Goal: Navigation & Orientation: Find specific page/section

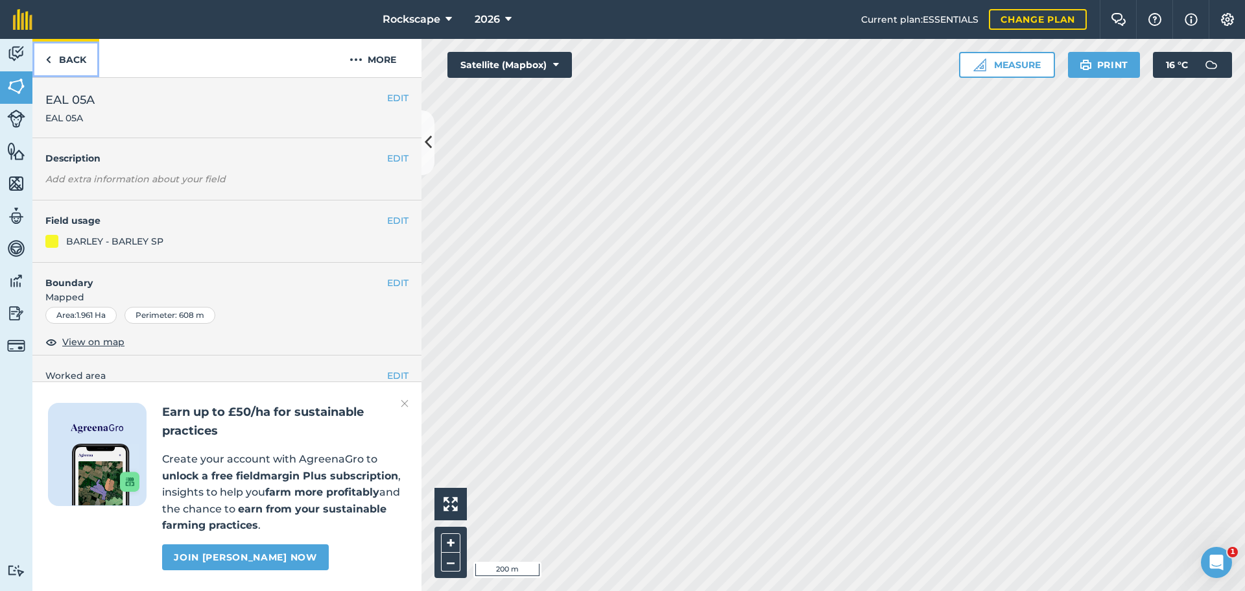
click at [78, 62] on link "Back" at bounding box center [65, 58] width 67 height 38
click at [70, 66] on link "Back" at bounding box center [65, 58] width 67 height 38
click at [77, 69] on link "Back" at bounding box center [65, 58] width 67 height 38
click at [78, 66] on link "Back" at bounding box center [65, 58] width 67 height 38
click at [88, 62] on link "Back" at bounding box center [65, 58] width 67 height 38
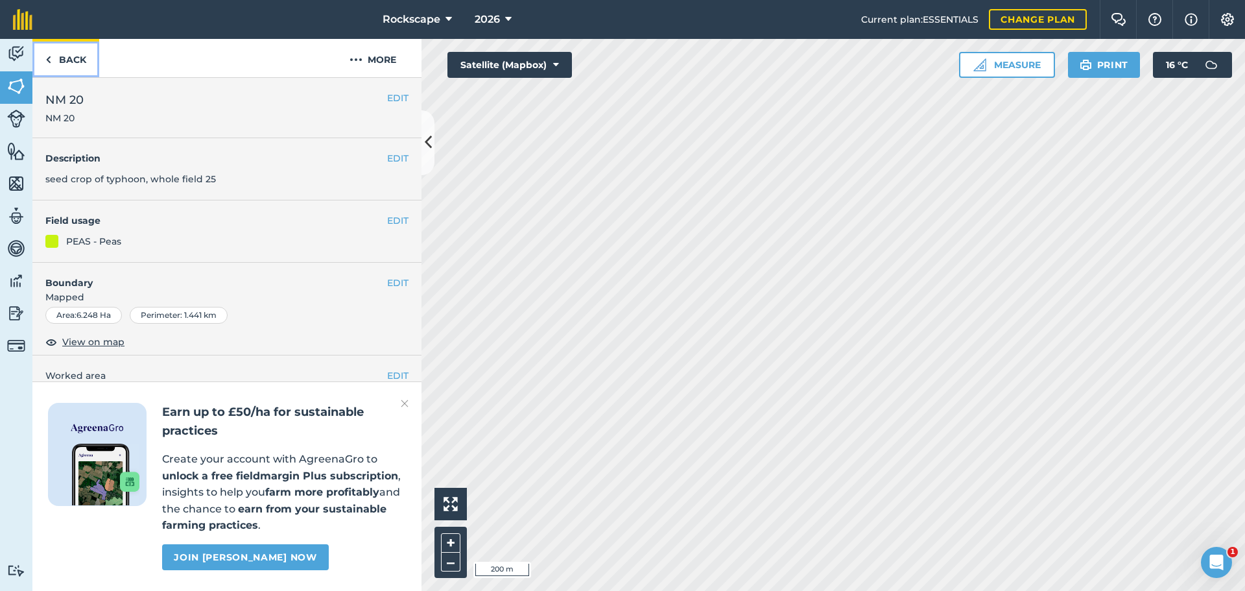
click at [69, 50] on link "Back" at bounding box center [65, 58] width 67 height 38
